Goal: Information Seeking & Learning: Learn about a topic

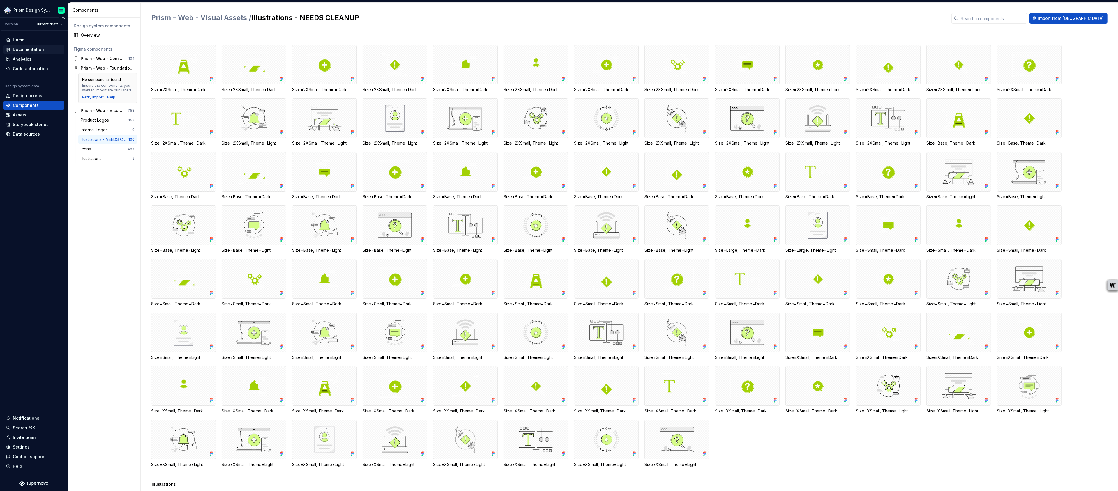
click at [28, 49] on div "Documentation" at bounding box center [28, 50] width 31 height 6
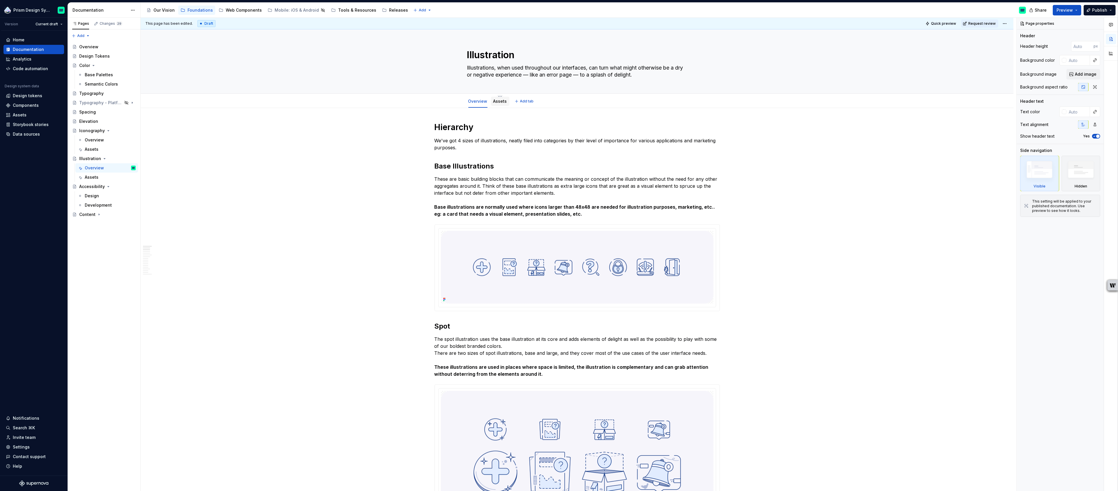
click at [502, 101] on link "Assets" at bounding box center [500, 101] width 14 height 5
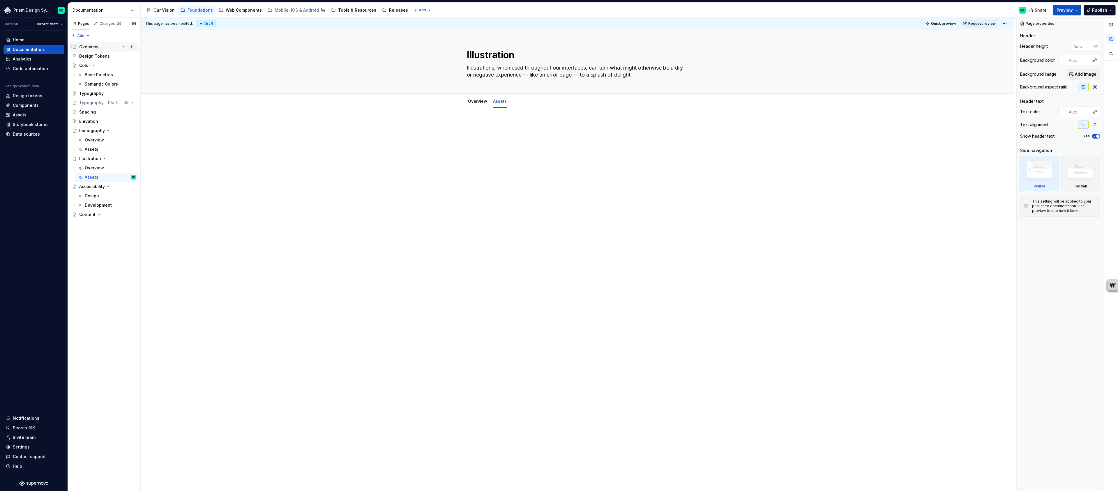
click at [84, 46] on div "Overview" at bounding box center [88, 47] width 19 height 6
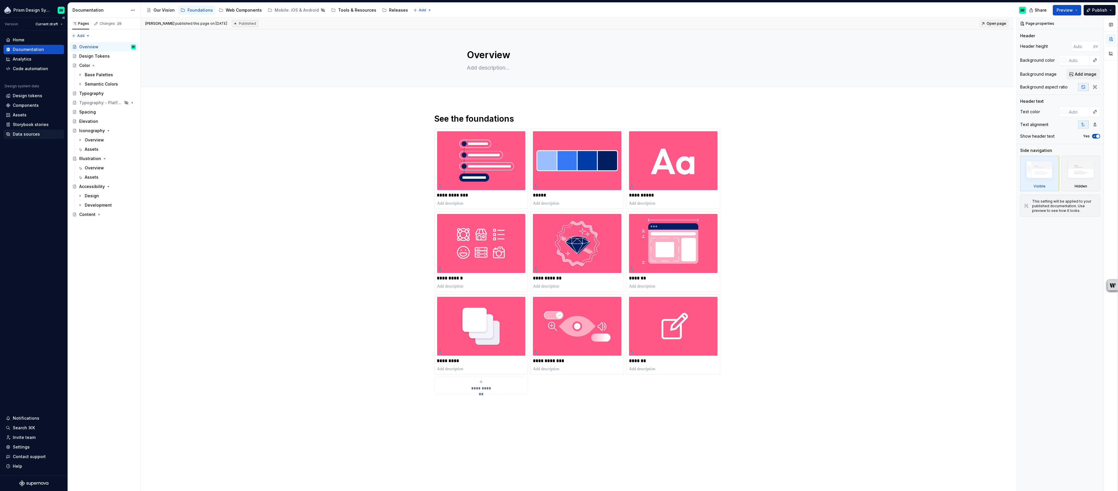
click at [24, 134] on div "Data sources" at bounding box center [26, 134] width 27 height 6
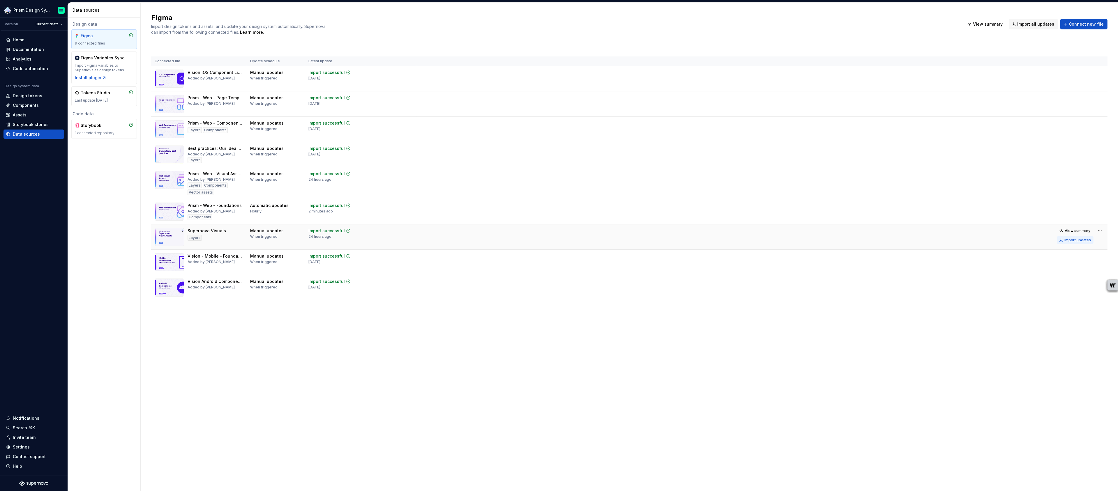
click at [1074, 240] on div "Import updates" at bounding box center [1077, 240] width 26 height 5
click at [25, 48] on div "Documentation" at bounding box center [28, 50] width 31 height 6
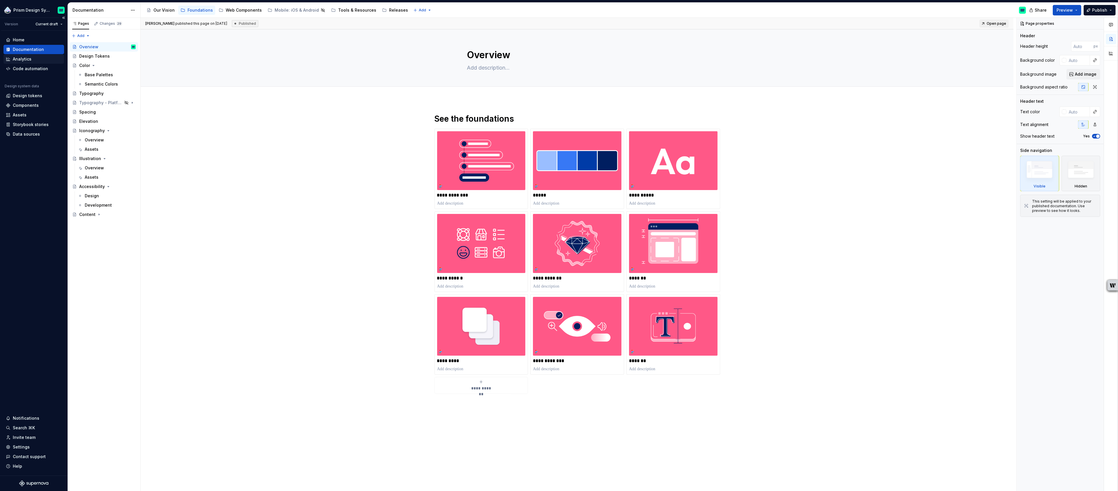
type textarea "*"
